Goal: Transaction & Acquisition: Download file/media

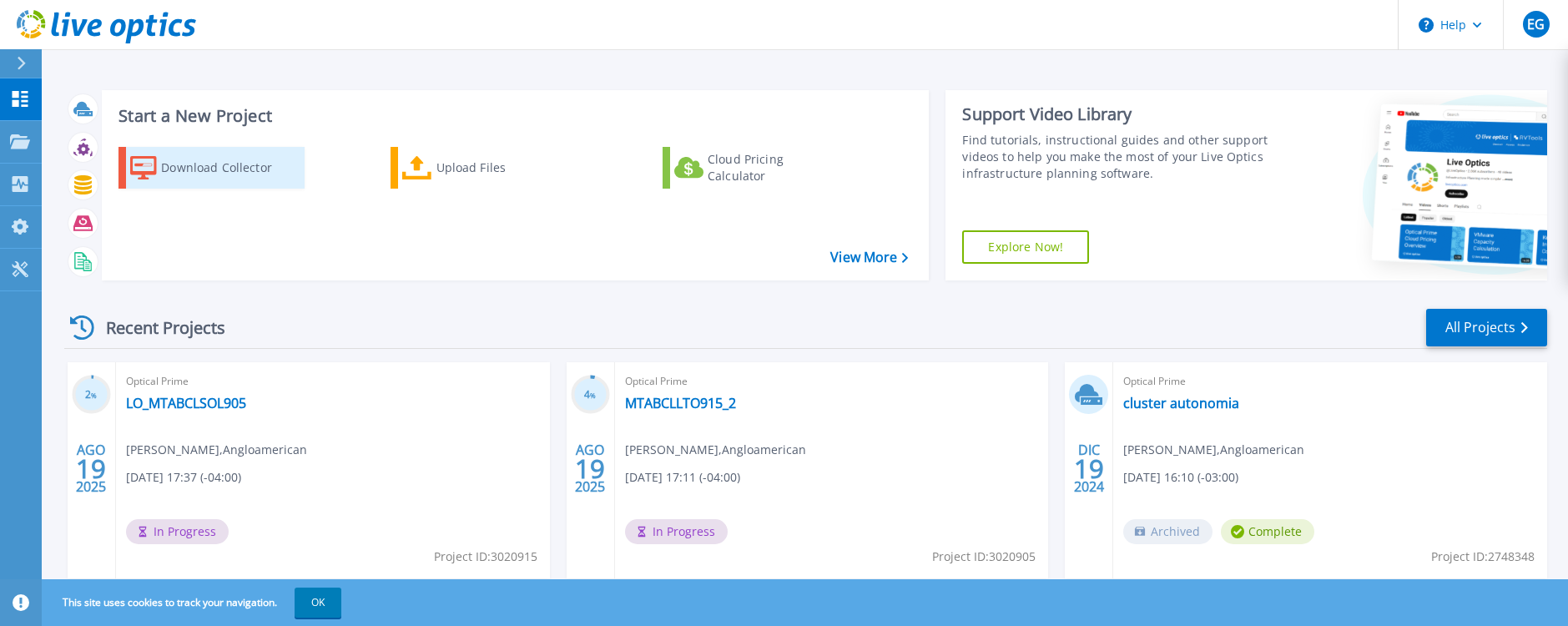
click at [203, 172] on div "Download Collector" at bounding box center [227, 168] width 134 height 34
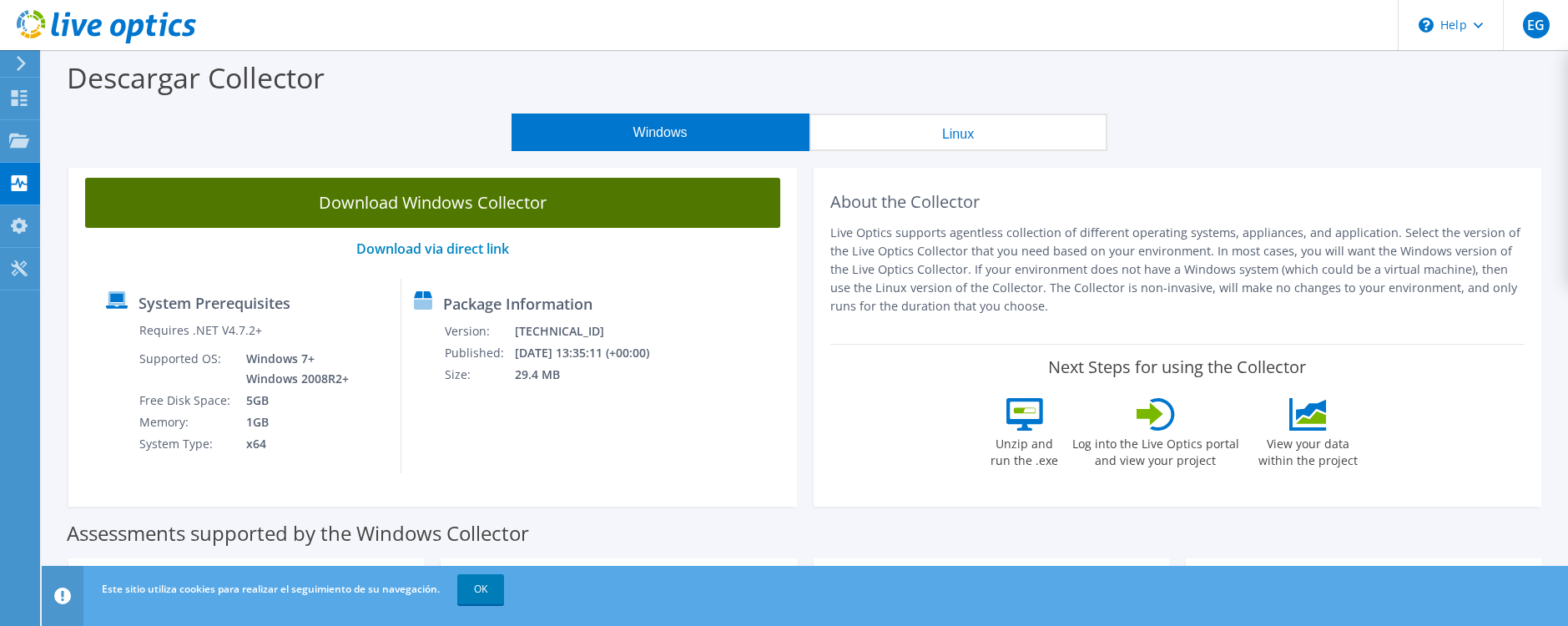
click at [514, 213] on link "Download Windows Collector" at bounding box center [432, 203] width 695 height 50
